Goal: Register for event/course

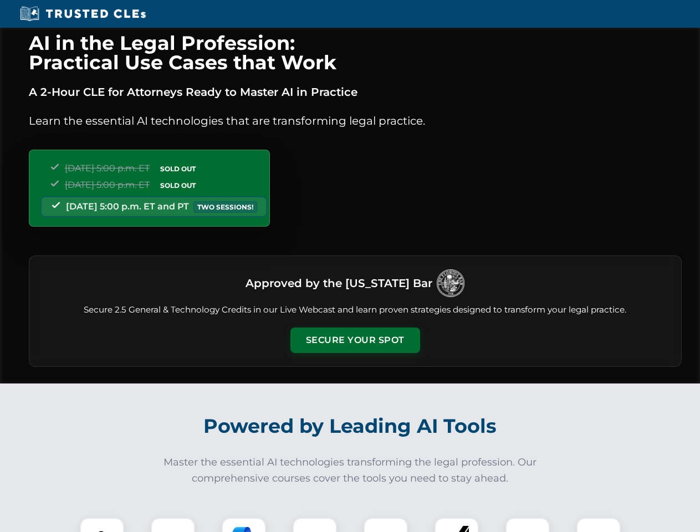
click at [355, 341] on button "Secure Your Spot" at bounding box center [356, 341] width 130 height 26
click at [102, 525] on img at bounding box center [102, 540] width 32 height 32
click at [173, 525] on div at bounding box center [173, 540] width 44 height 44
